Goal: Task Accomplishment & Management: Manage account settings

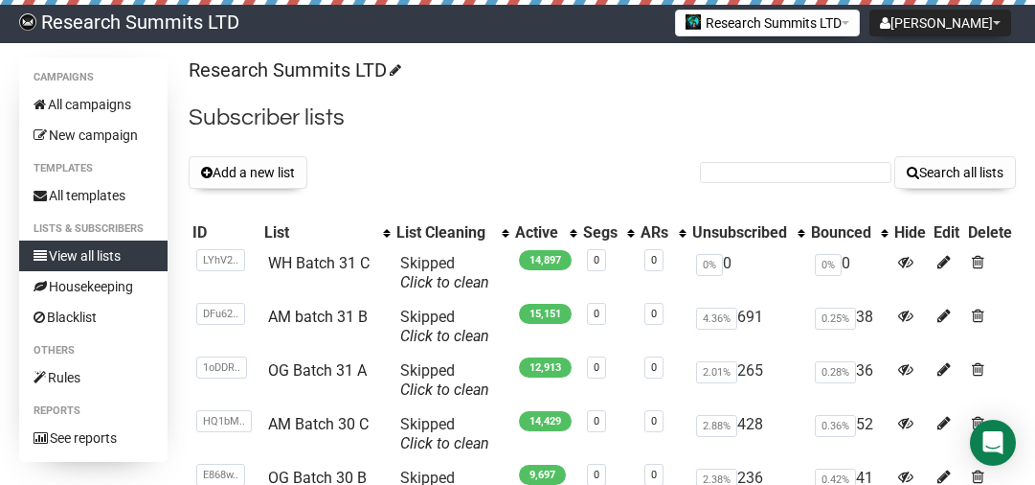
click at [261, 167] on button "Add a new list" at bounding box center [248, 172] width 119 height 33
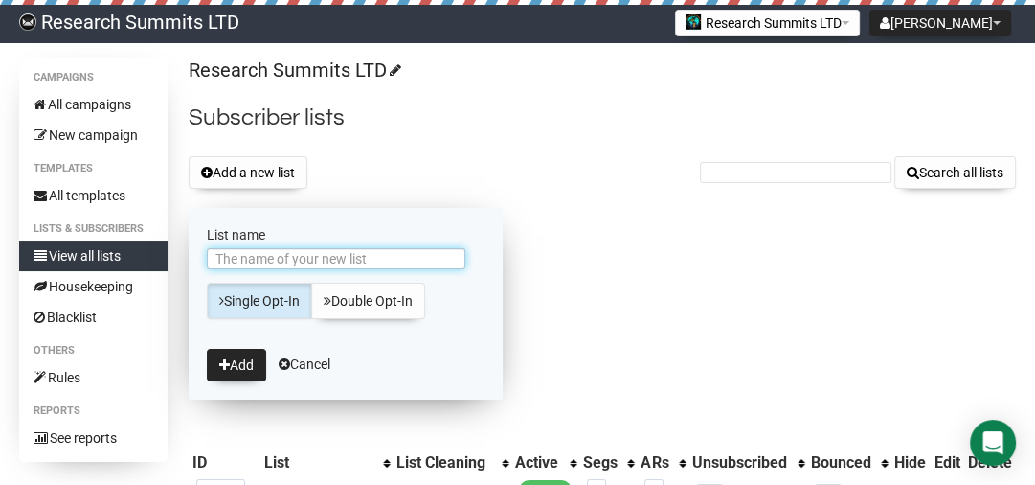
click at [258, 259] on input "List name" at bounding box center [336, 258] width 259 height 21
type input "Neuro Batch 31 D"
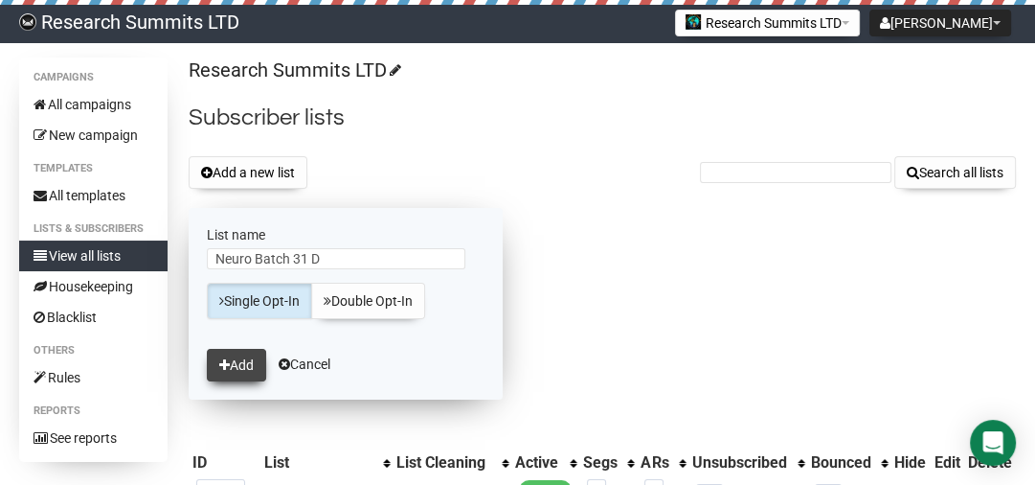
click at [226, 372] on button "Add" at bounding box center [236, 365] width 59 height 33
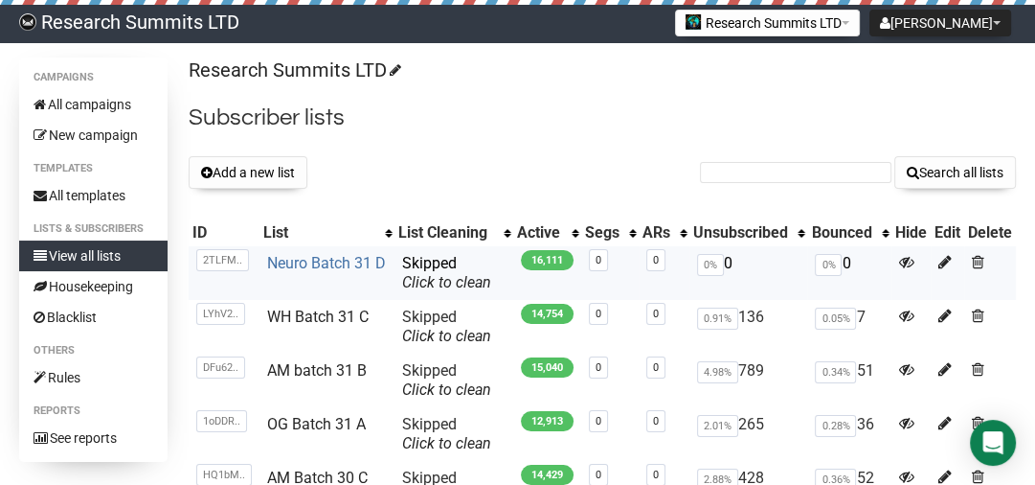
click at [344, 264] on link "Neuro Batch 31 D" at bounding box center [326, 263] width 119 height 18
click at [483, 63] on p "Research Summits LTD" at bounding box center [603, 70] width 828 height 26
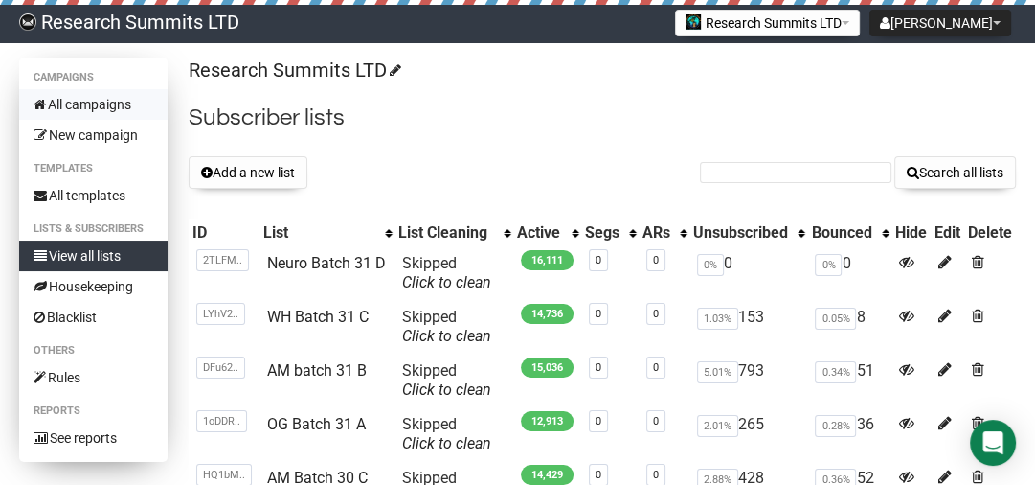
click at [113, 107] on link "All campaigns" at bounding box center [93, 104] width 148 height 31
